Goal: Task Accomplishment & Management: Manage account settings

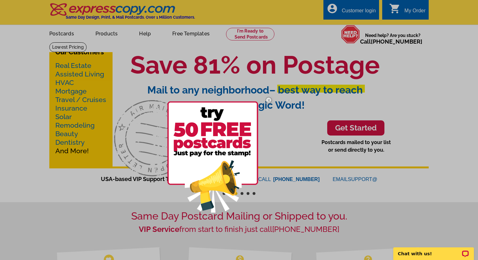
click at [268, 101] on img at bounding box center [269, 100] width 18 height 18
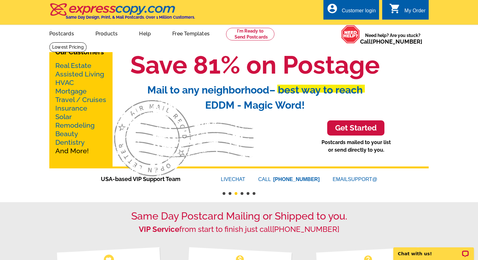
click at [356, 16] on div "Customer login" at bounding box center [359, 12] width 34 height 9
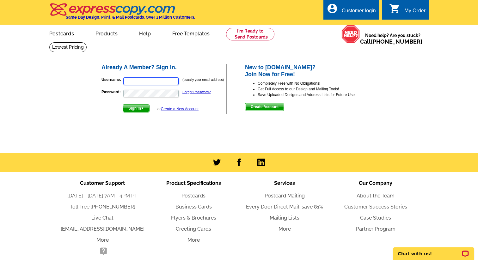
type input "frei.dave@gmail.com"
click at [145, 108] on span "Sign In" at bounding box center [136, 109] width 26 height 8
